Goal: Find contact information: Find contact information

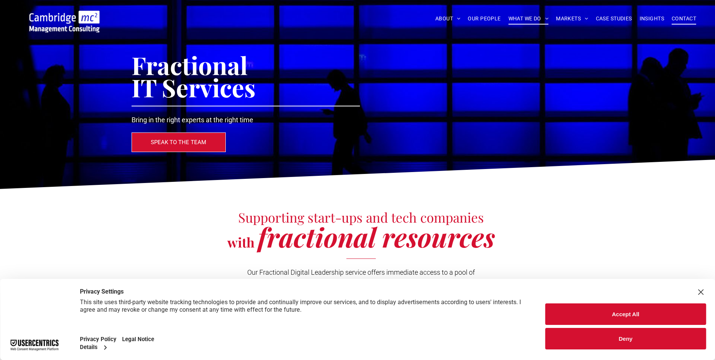
click at [683, 17] on span "CONTACT" at bounding box center [684, 19] width 24 height 12
click at [487, 19] on span "OUR PEOPLE" at bounding box center [484, 19] width 33 height 12
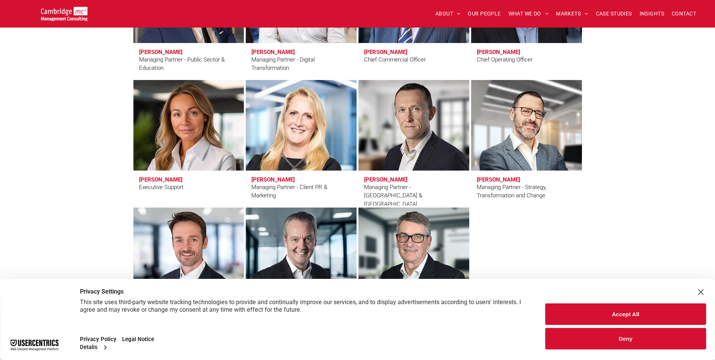
scroll to position [641, 0]
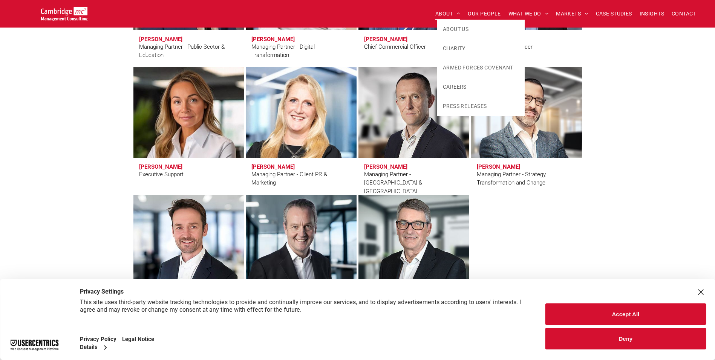
click at [455, 15] on span at bounding box center [456, 13] width 7 height 5
